Goal: Find specific page/section: Find specific page/section

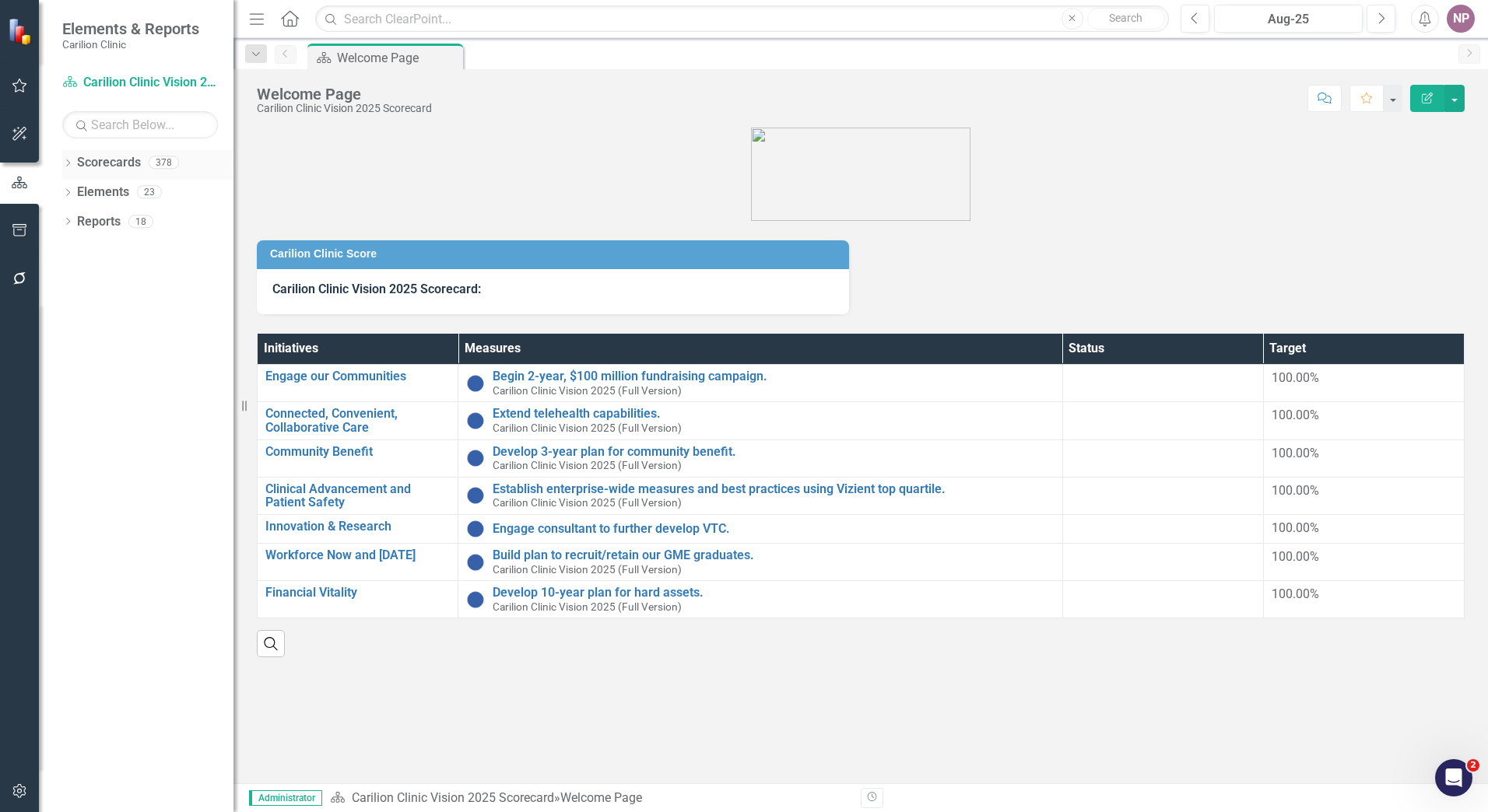
click at [73, 167] on icon "Dropdown" at bounding box center [68, 164] width 11 height 8
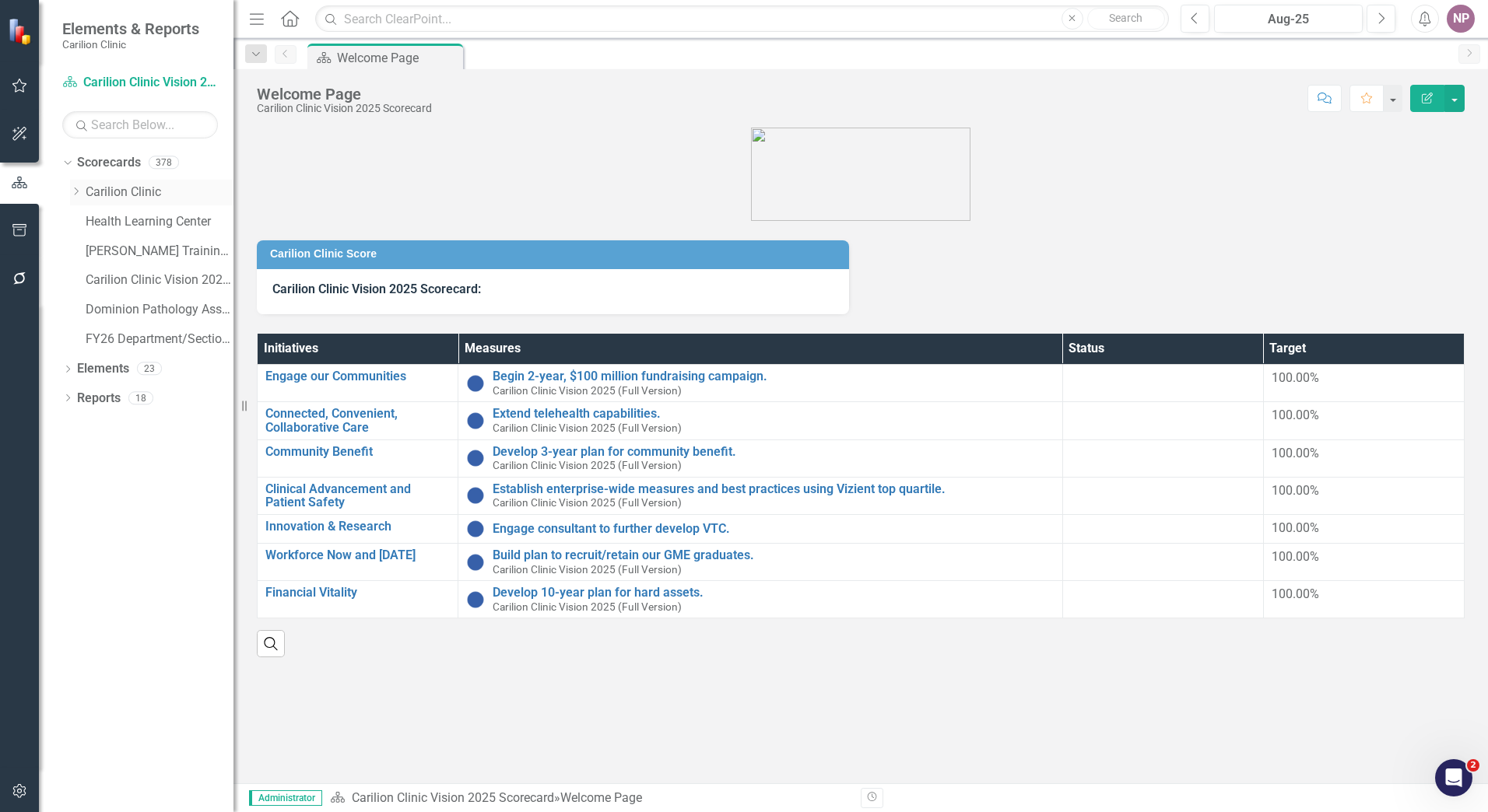
click at [72, 195] on icon "Dropdown" at bounding box center [76, 192] width 12 height 9
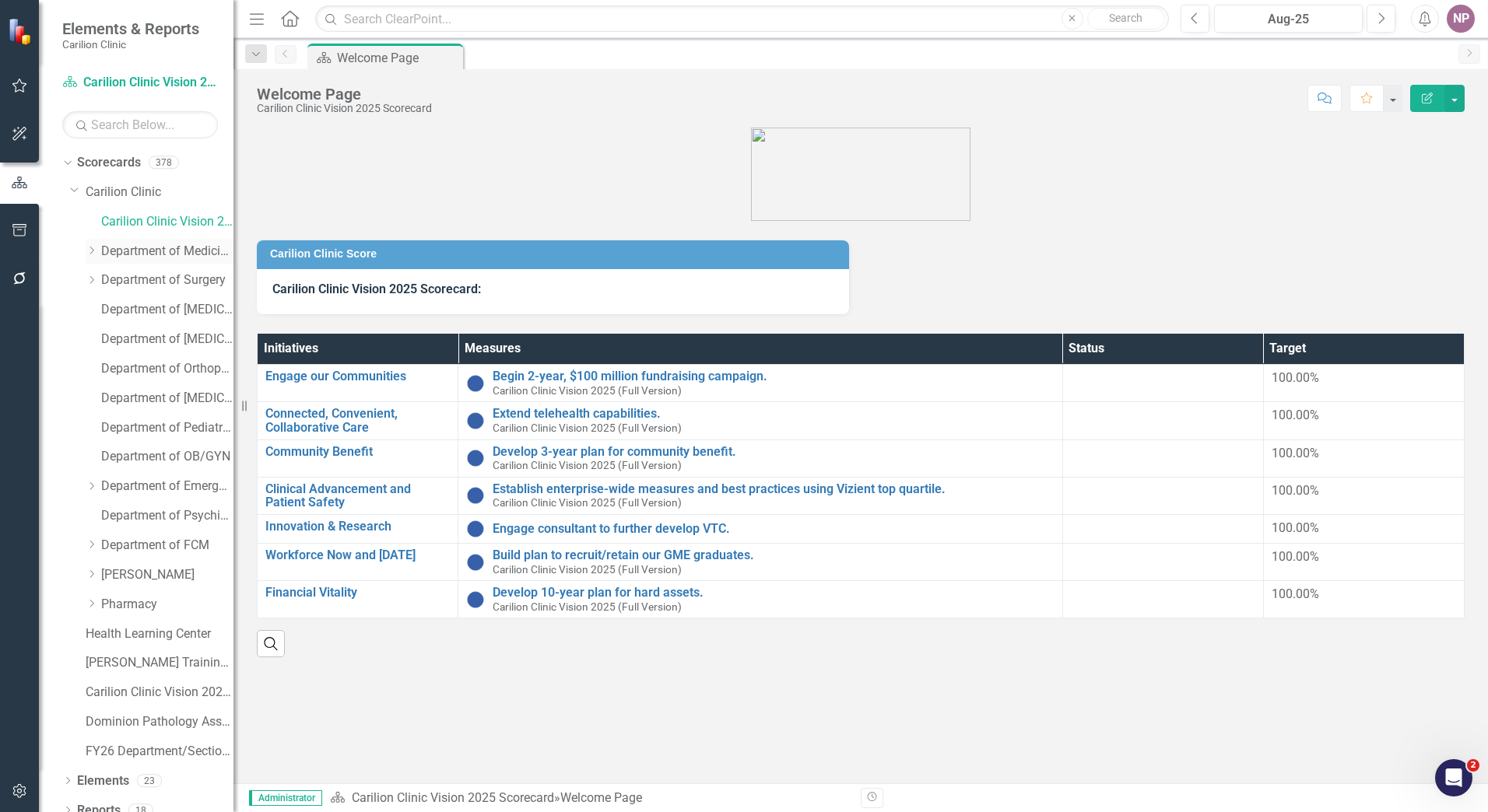
click at [97, 243] on div "Dropdown Department of Medicine" at bounding box center [160, 252] width 148 height 26
click at [93, 252] on icon "Dropdown" at bounding box center [91, 250] width 12 height 9
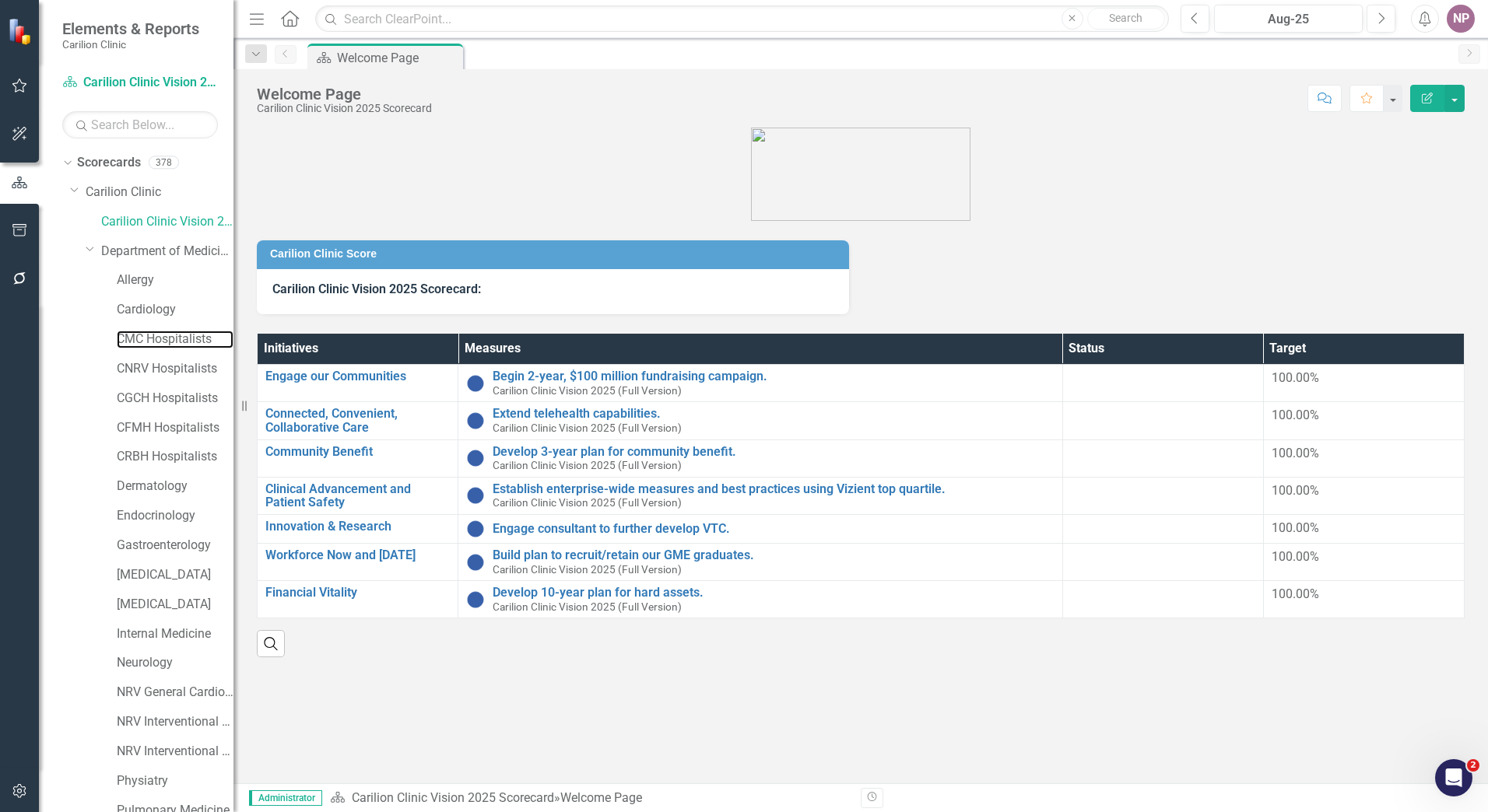
drag, startPoint x: 161, startPoint y: 342, endPoint x: 209, endPoint y: 382, distance: 62.5
click at [160, 342] on link "CMC Hospitalists" at bounding box center [175, 339] width 117 height 18
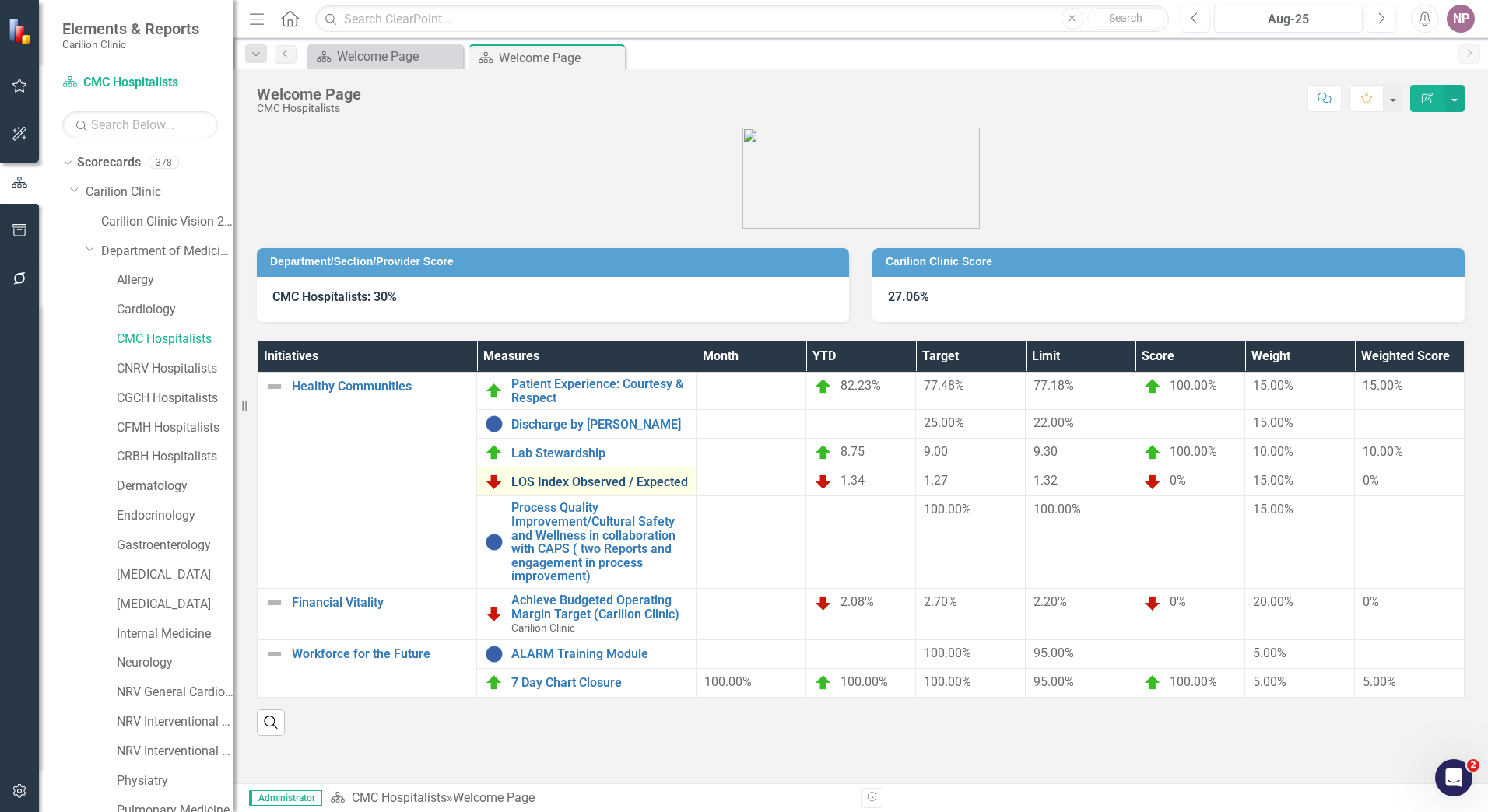
click at [579, 479] on link "LOS Index Observed / Expected" at bounding box center [599, 482] width 176 height 14
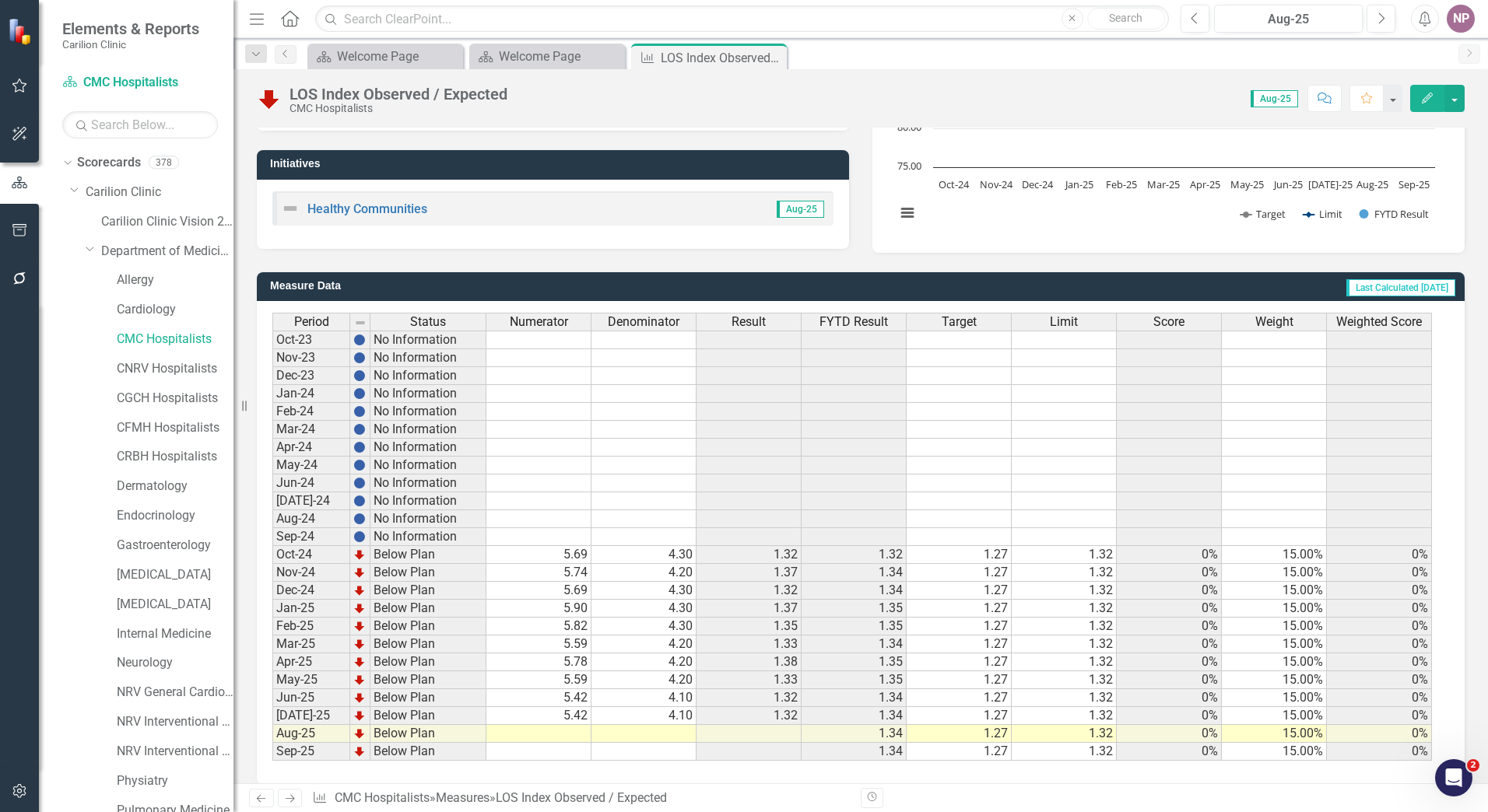
scroll to position [275, 0]
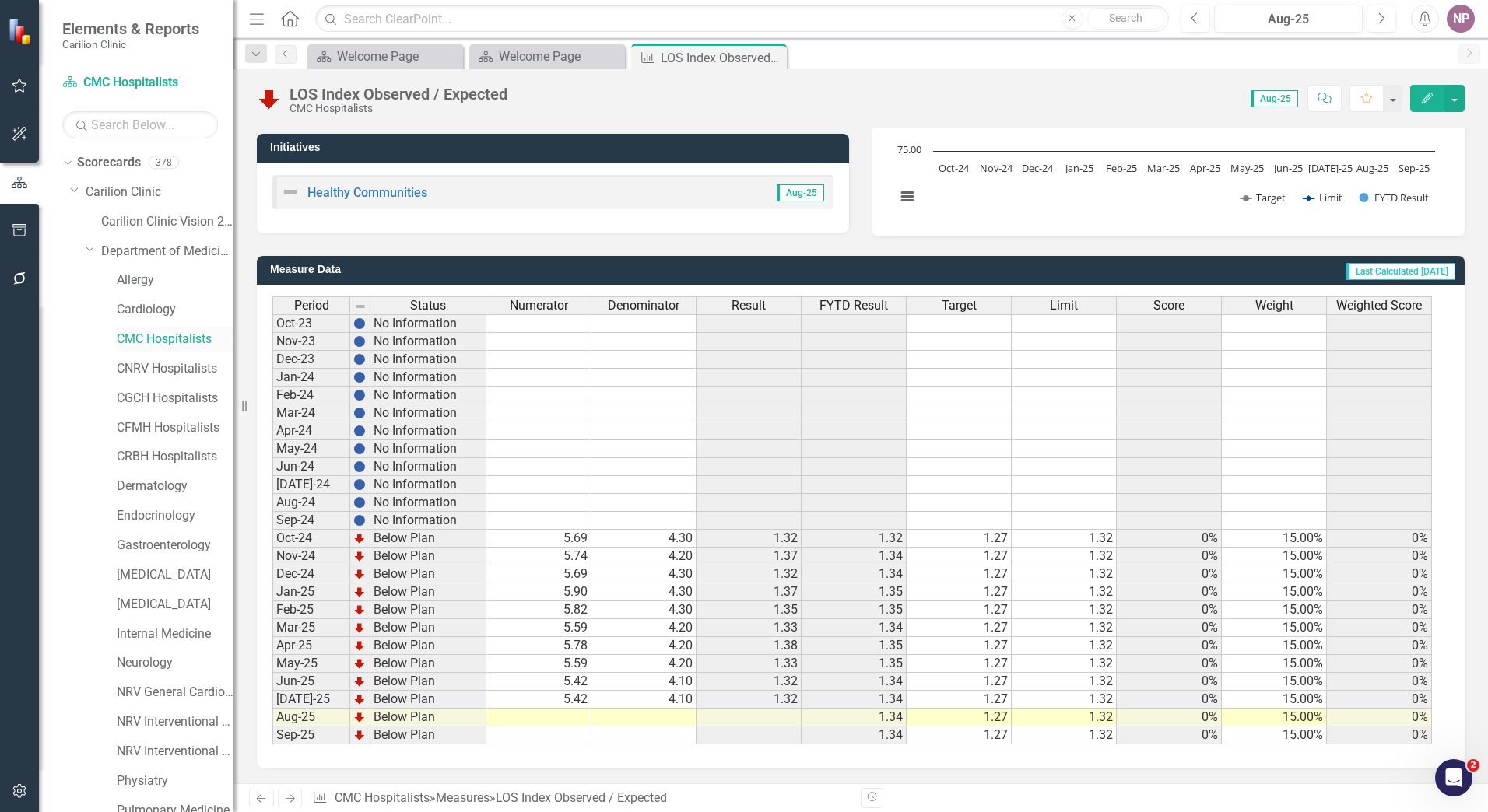
click at [205, 328] on div "CMC Hospitalists" at bounding box center [175, 339] width 117 height 26
